Goal: Transaction & Acquisition: Purchase product/service

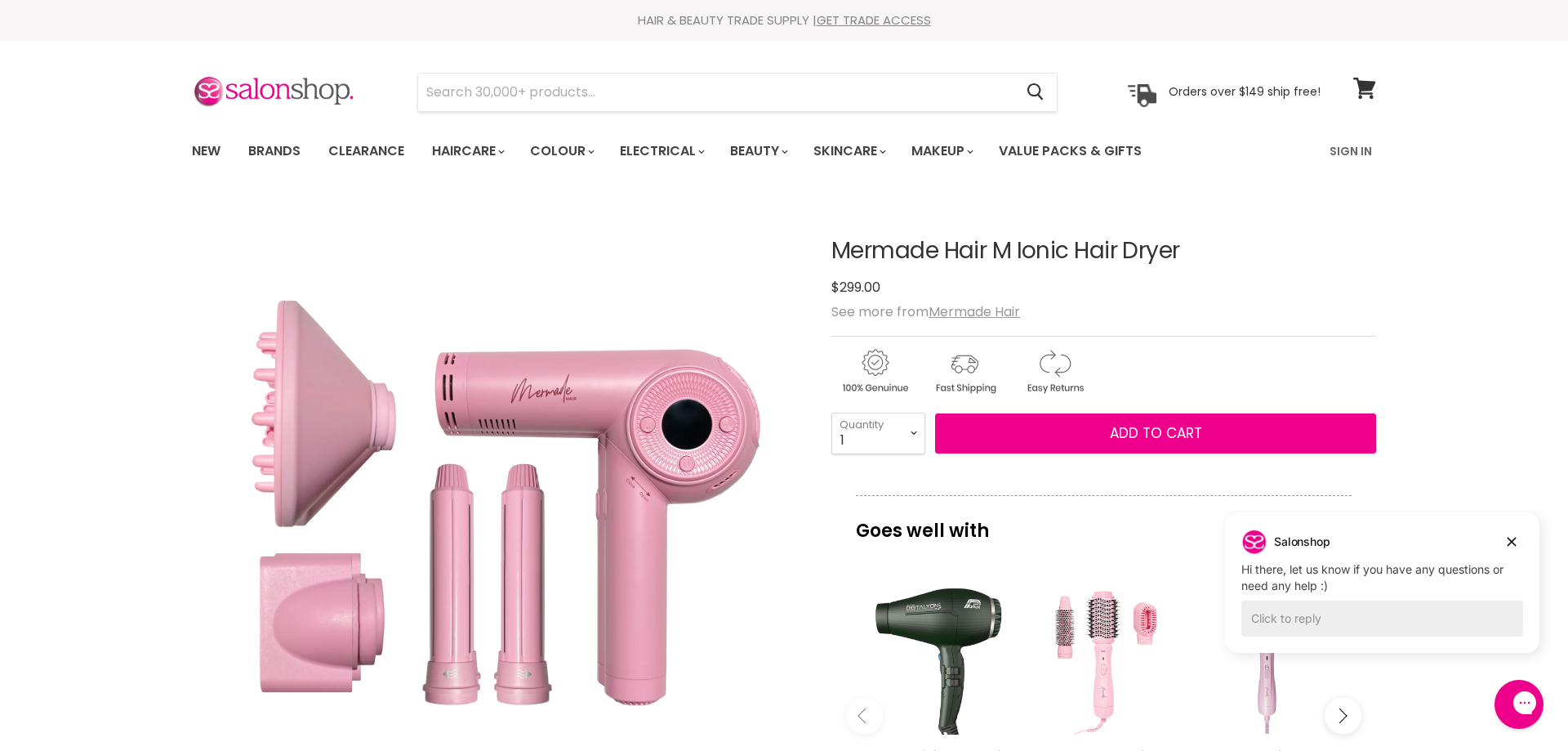
click at [530, 542] on img "Mermade Hair M Ionic Hair Dryer image. Click or Scroll to Zoom." at bounding box center [497, 502] width 610 height 610
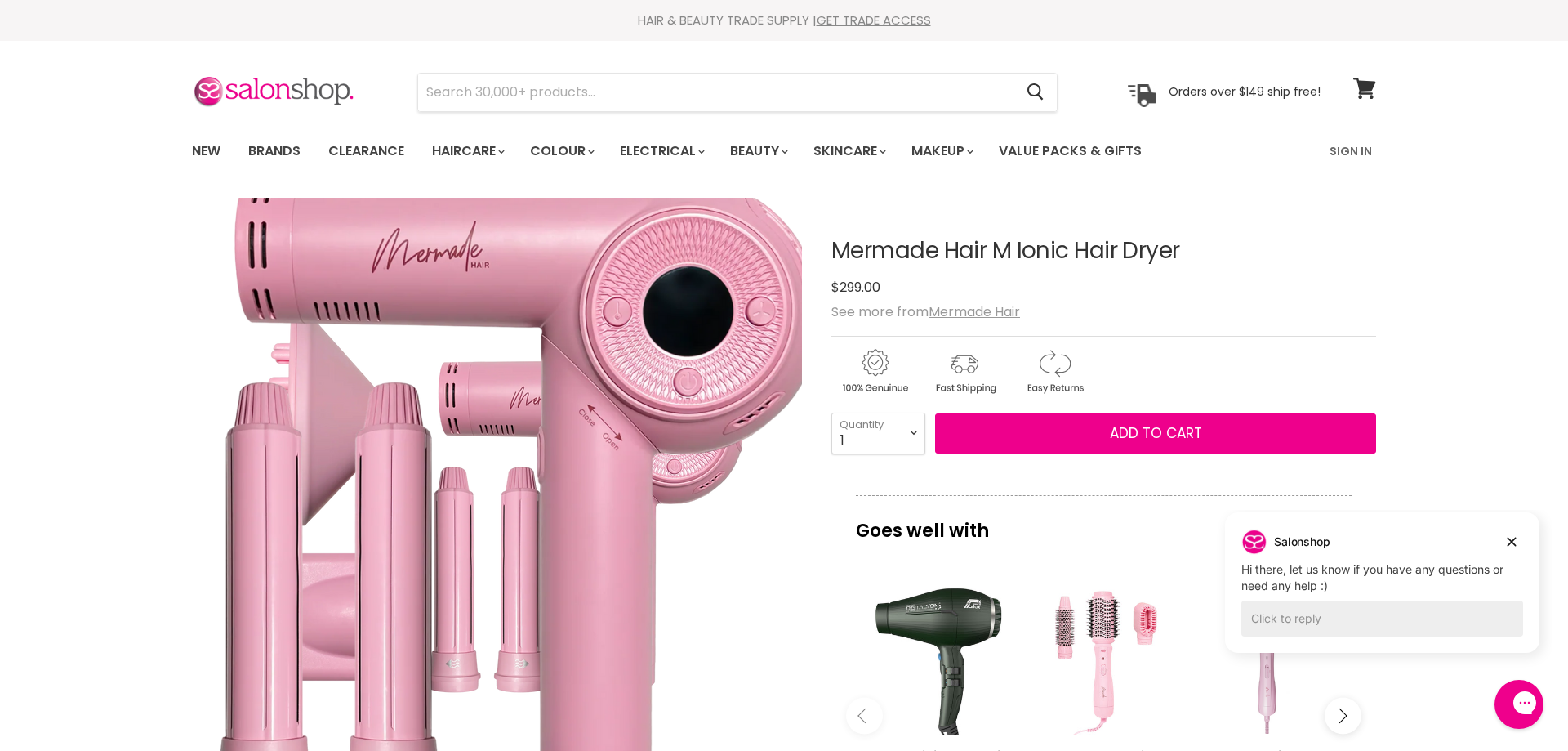
click at [685, 566] on img "Mermade Hair M Ionic Hair Dryer image. Click or Scroll to Zoom." at bounding box center [346, 450] width 1097 height 1098
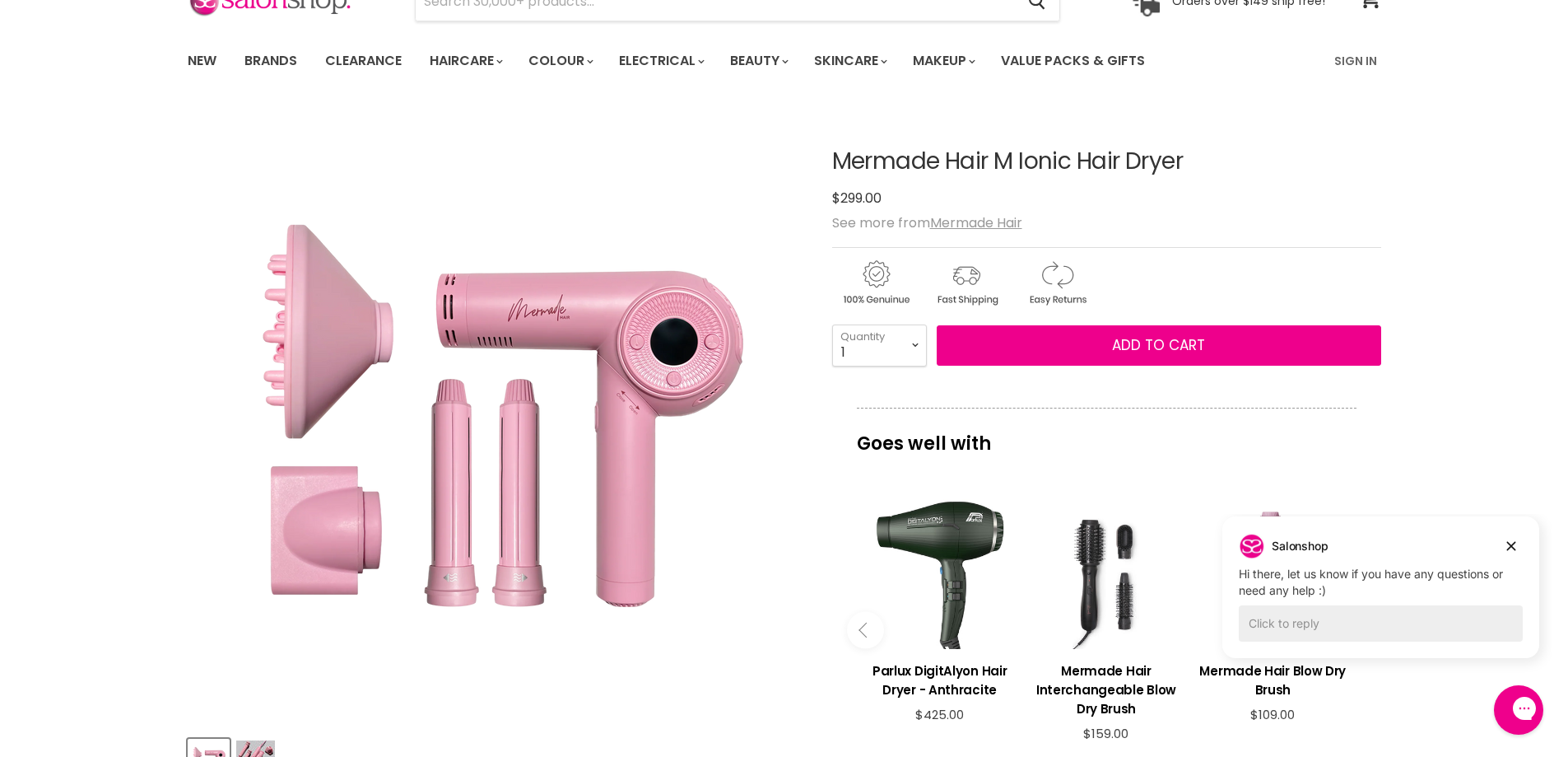
scroll to position [329, 0]
